Goal: Entertainment & Leisure: Consume media (video, audio)

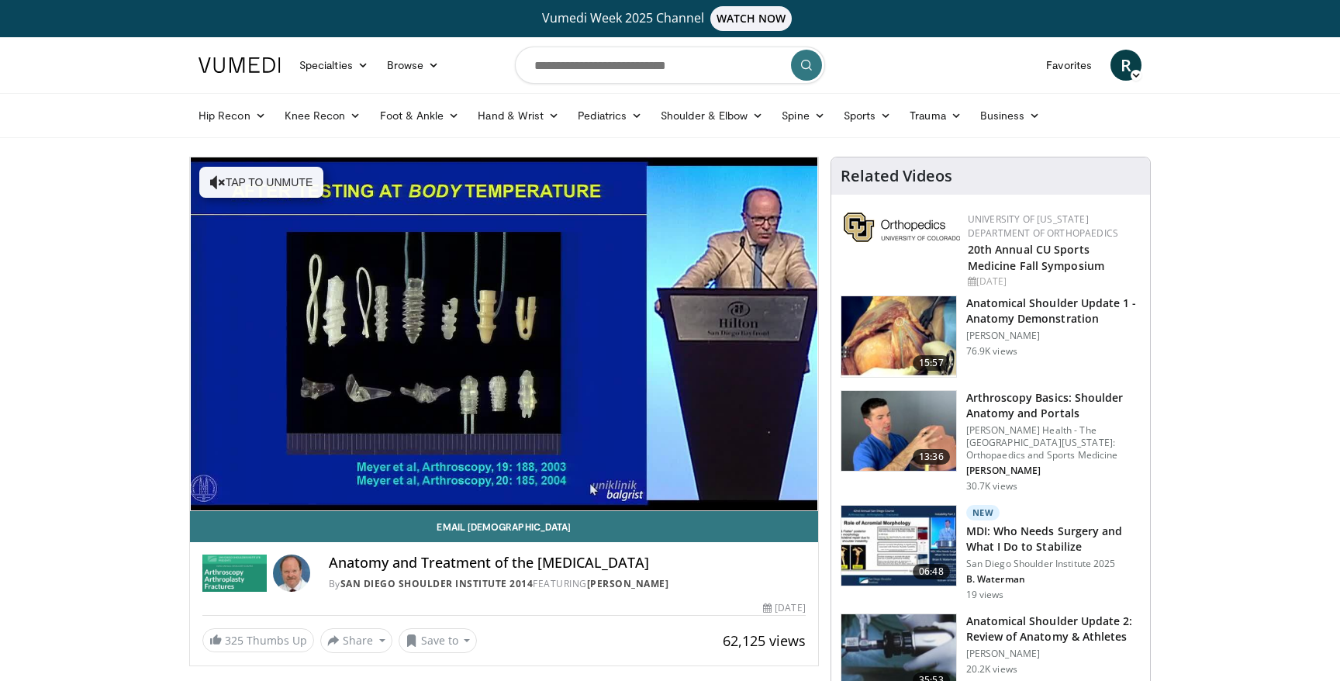
click at [245, 71] on img at bounding box center [240, 65] width 82 height 16
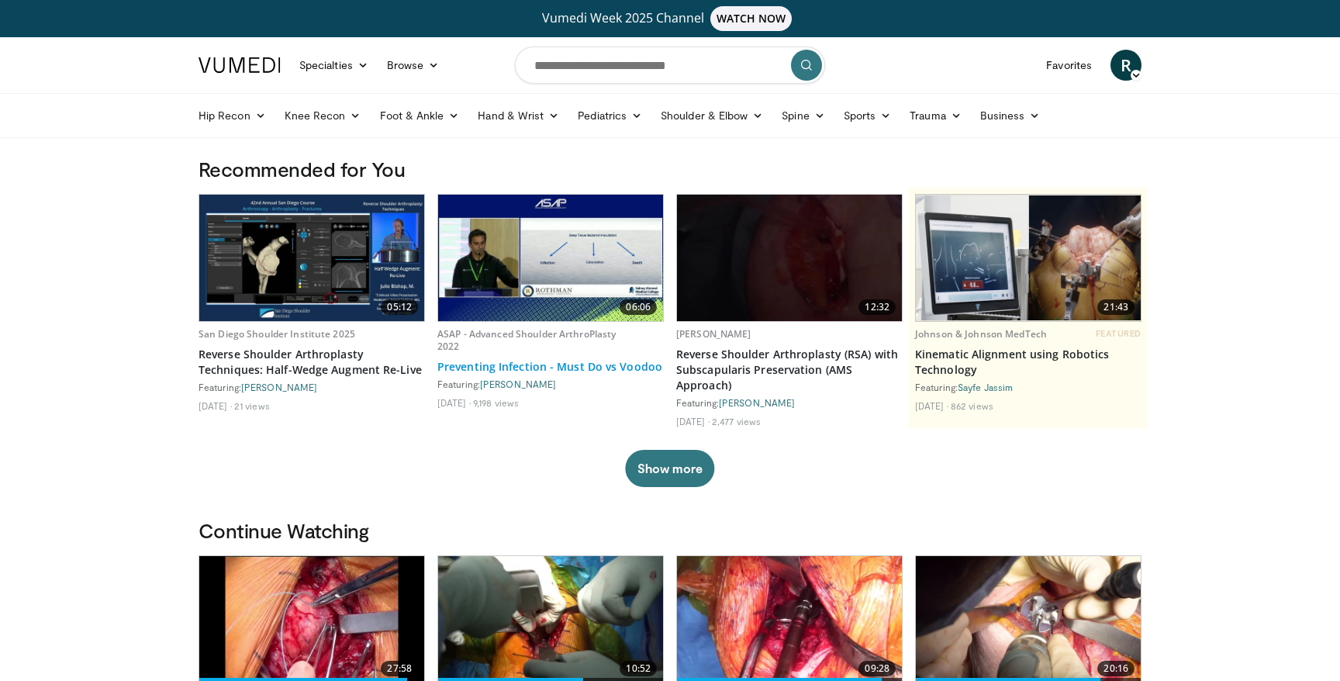
click at [547, 371] on link "Preventing Infection - Must Do vs Voodoo" at bounding box center [550, 367] width 226 height 16
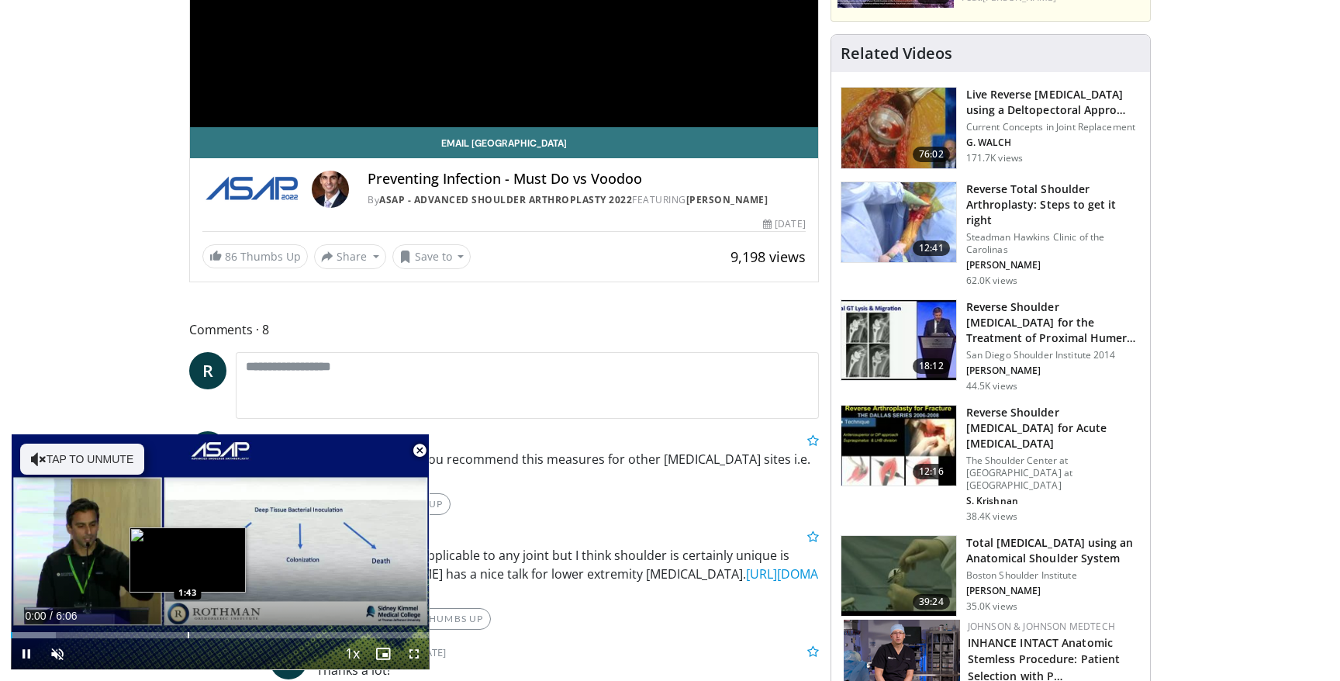
scroll to position [410, 0]
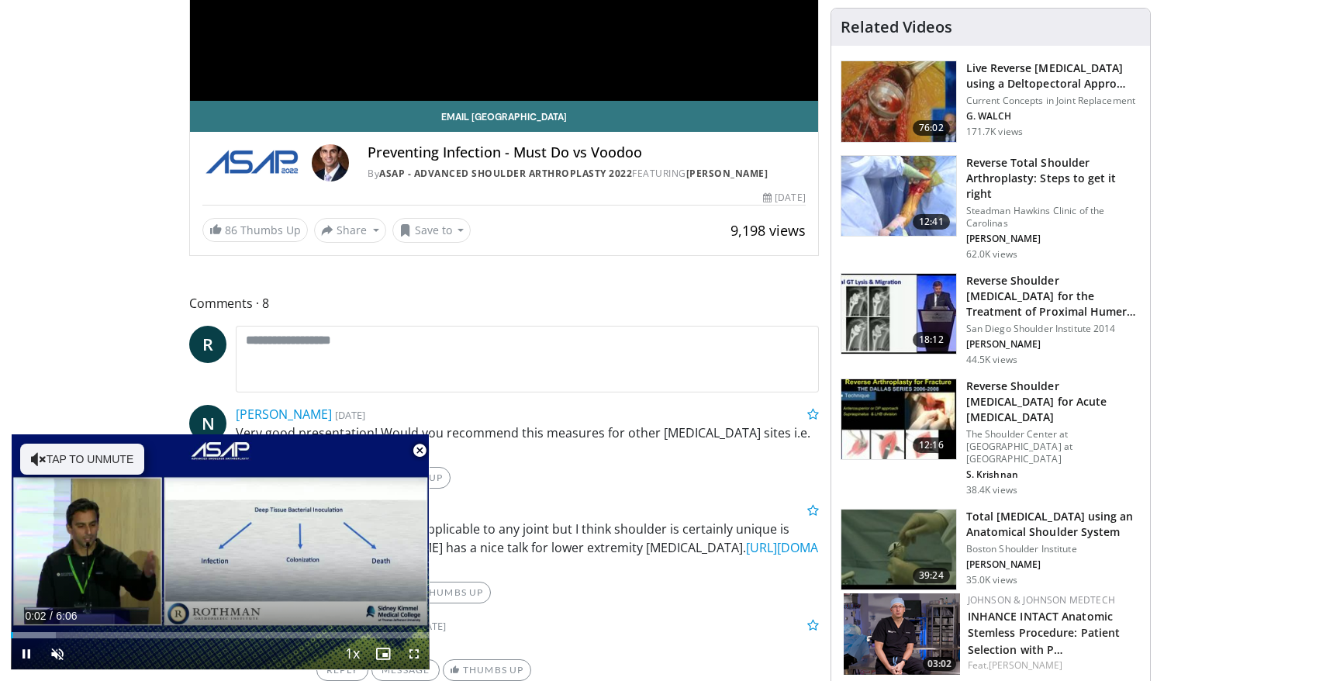
click at [420, 448] on span "Video Player" at bounding box center [419, 450] width 31 height 31
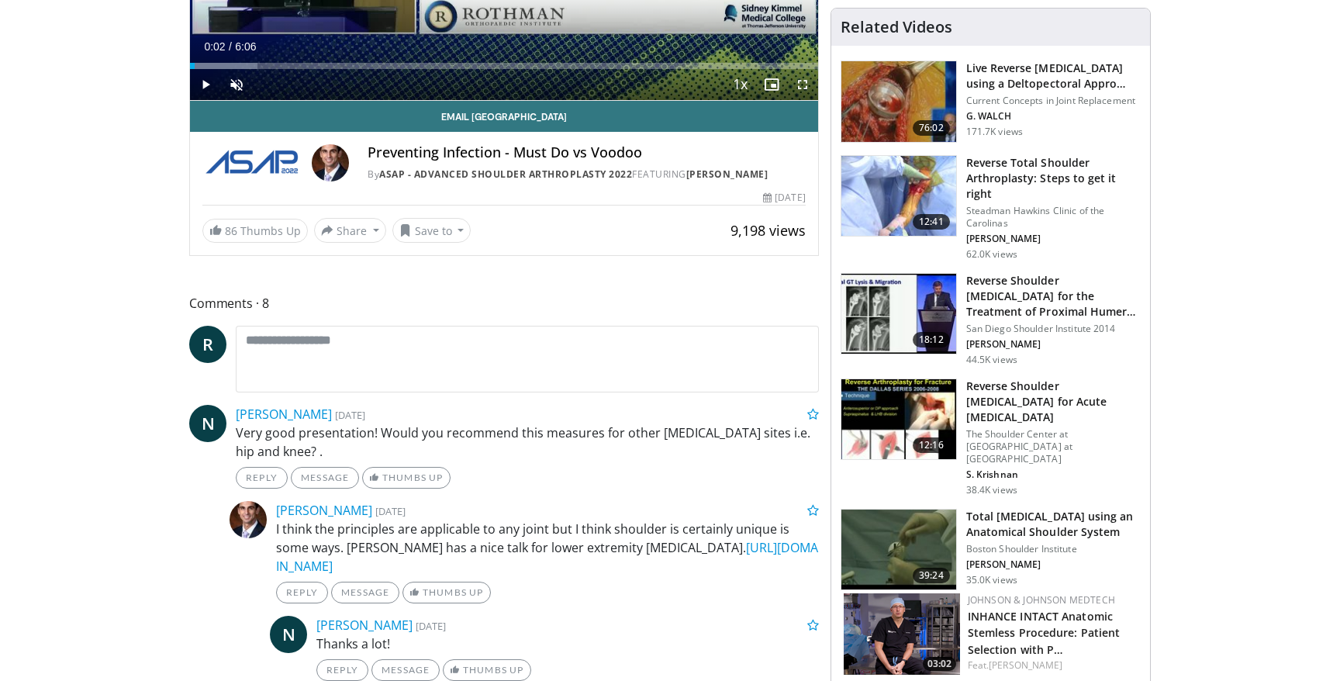
click at [531, 544] on p "I think the principles are applicable to any joint but I think shoulder is cert…" at bounding box center [547, 548] width 543 height 56
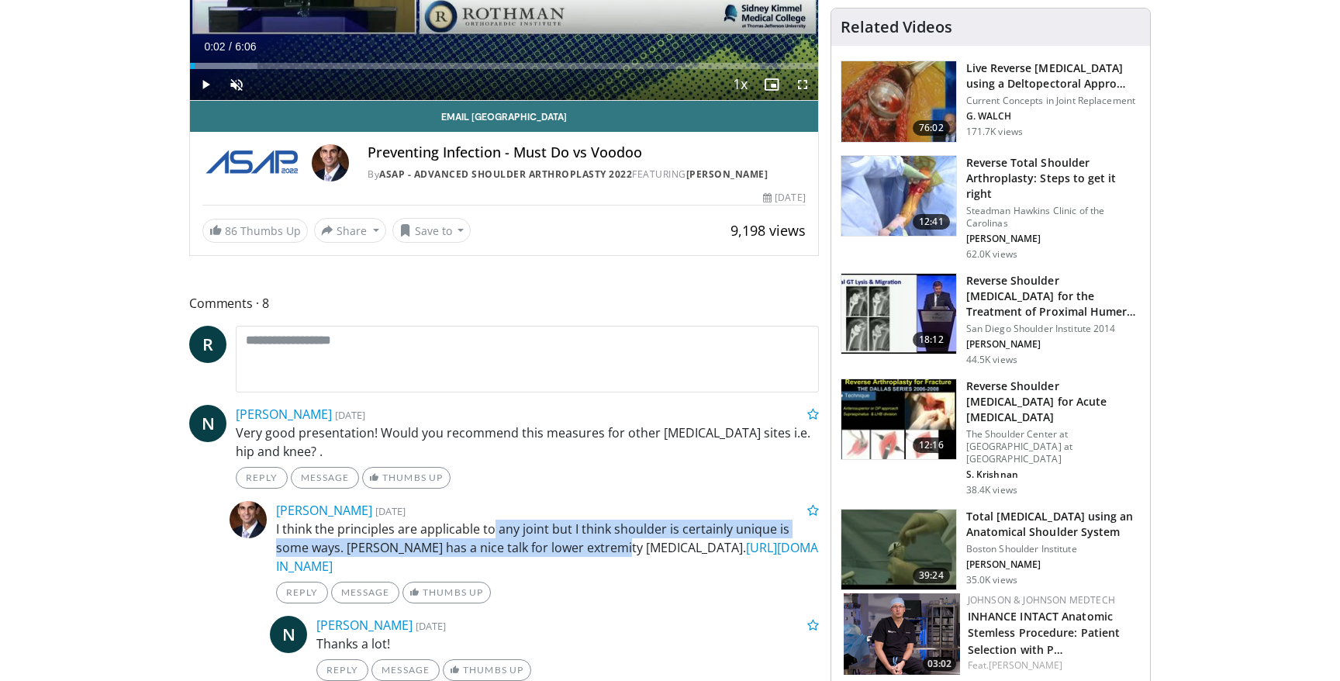
drag, startPoint x: 531, startPoint y: 544, endPoint x: 492, endPoint y: 525, distance: 43.7
click at [492, 525] on p "I think the principles are applicable to any joint but I think shoulder is cert…" at bounding box center [547, 548] width 543 height 56
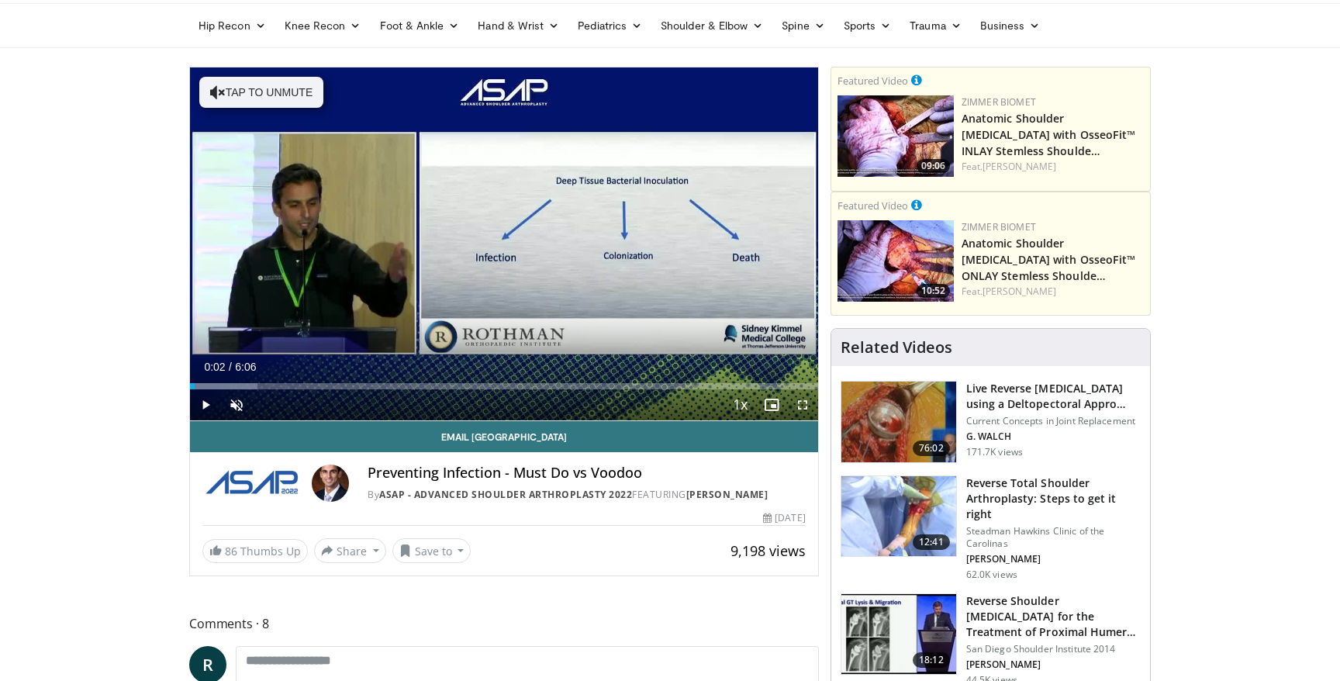
scroll to position [78, 0]
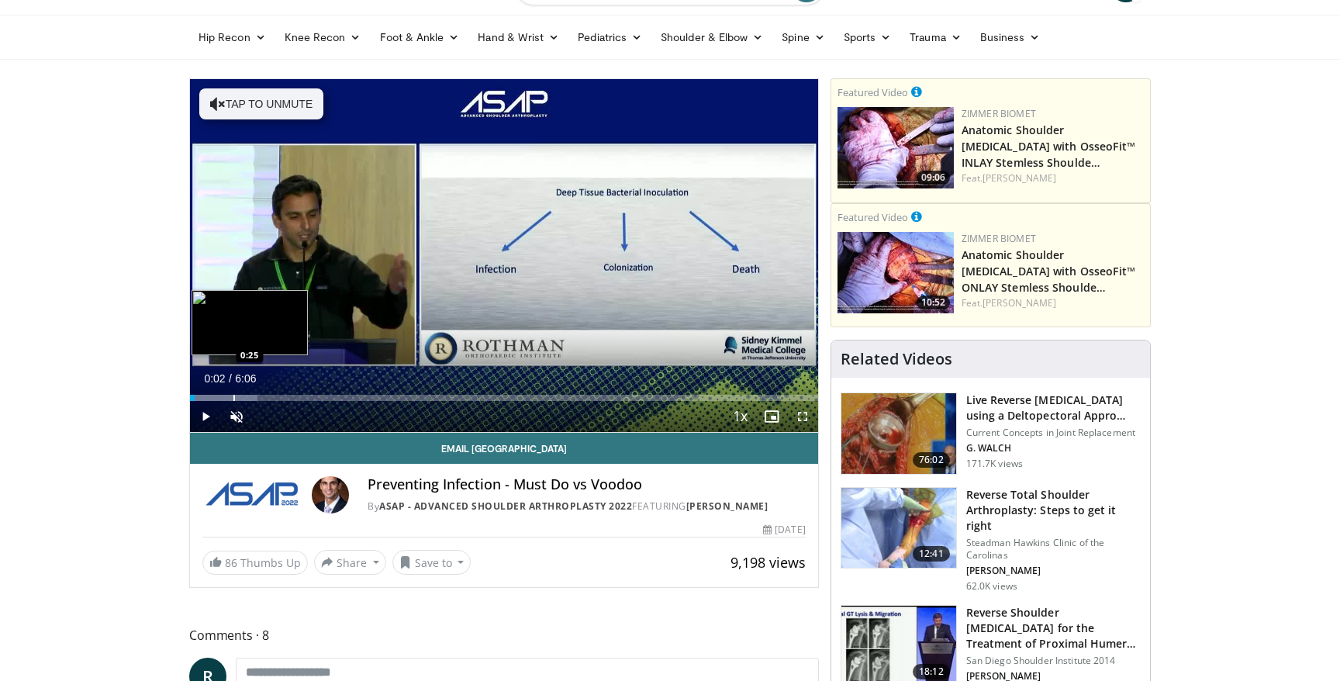
click at [232, 396] on div "Loaded : 10.80% 0:02 0:25" at bounding box center [504, 398] width 628 height 6
click at [212, 414] on span "Video Player" at bounding box center [205, 416] width 31 height 31
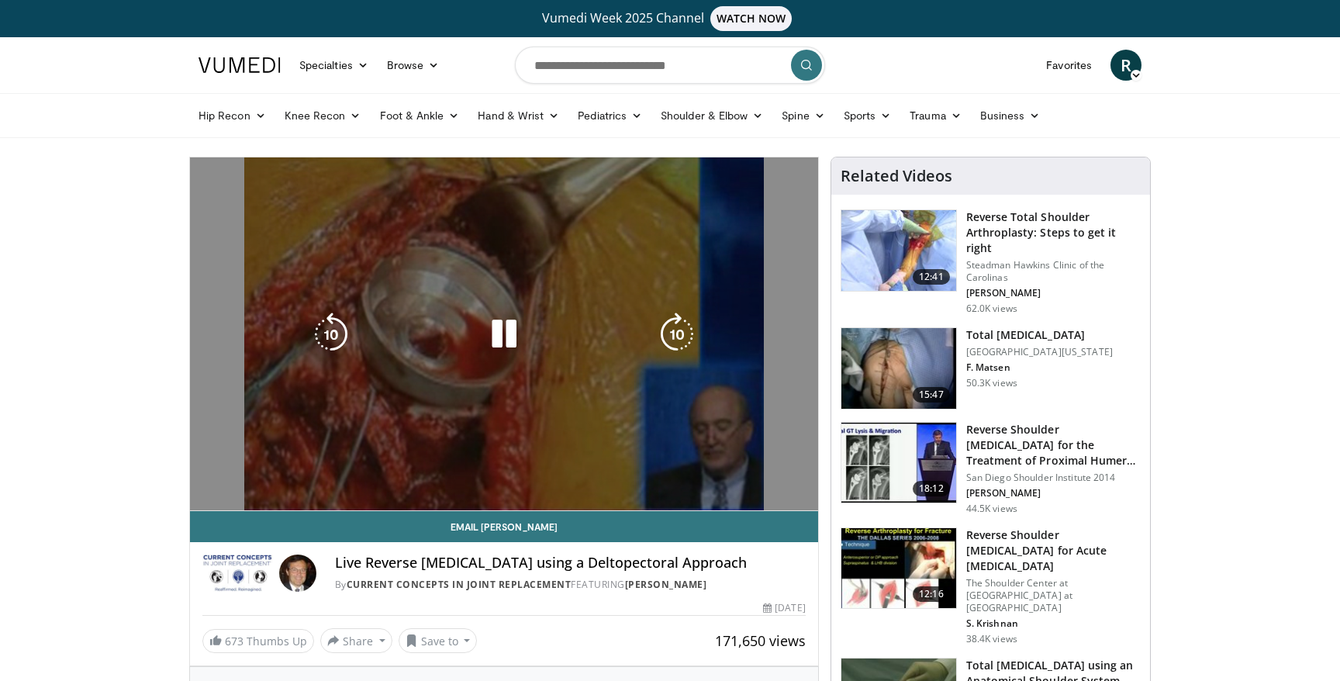
click at [606, 384] on div "20 seconds Tap to unmute" at bounding box center [504, 333] width 628 height 353
